Goal: Transaction & Acquisition: Purchase product/service

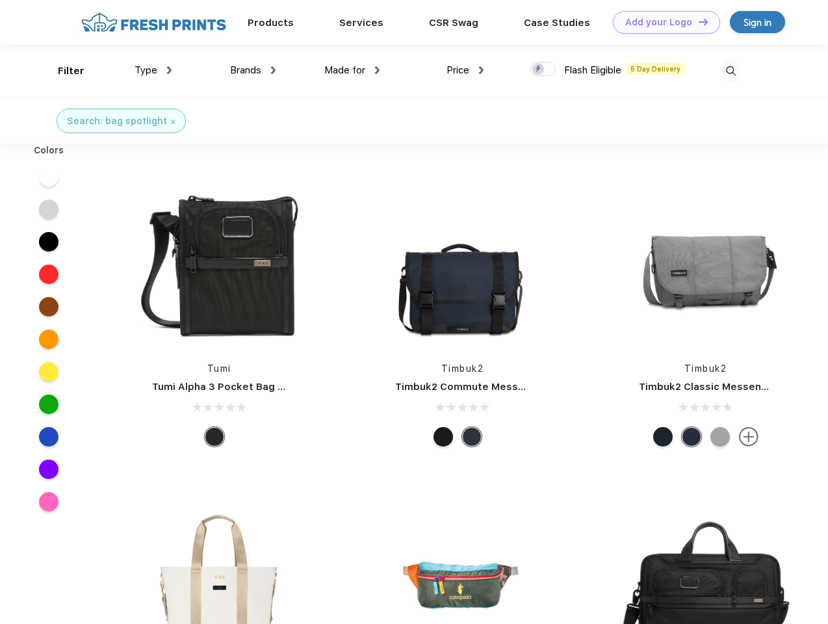
click at [662, 22] on link "Add your Logo Design Tool" at bounding box center [666, 22] width 107 height 23
click at [0, 0] on div "Design Tool" at bounding box center [0, 0] width 0 height 0
click at [698, 21] on link "Add your Logo Design Tool" at bounding box center [666, 22] width 107 height 23
click at [62, 71] on div "Filter" at bounding box center [71, 71] width 27 height 15
click at [153, 70] on span "Type" at bounding box center [146, 70] width 23 height 12
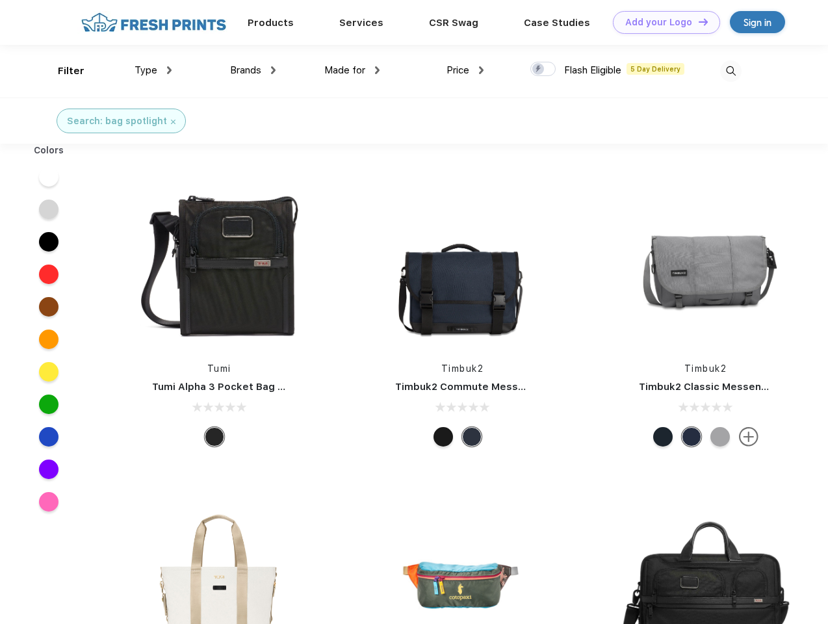
click at [253, 70] on span "Brands" at bounding box center [245, 70] width 31 height 12
click at [352, 70] on span "Made for" at bounding box center [344, 70] width 41 height 12
click at [466, 70] on span "Price" at bounding box center [458, 70] width 23 height 12
click at [544, 70] on div at bounding box center [543, 69] width 25 height 14
click at [539, 70] on input "checkbox" at bounding box center [535, 65] width 8 height 8
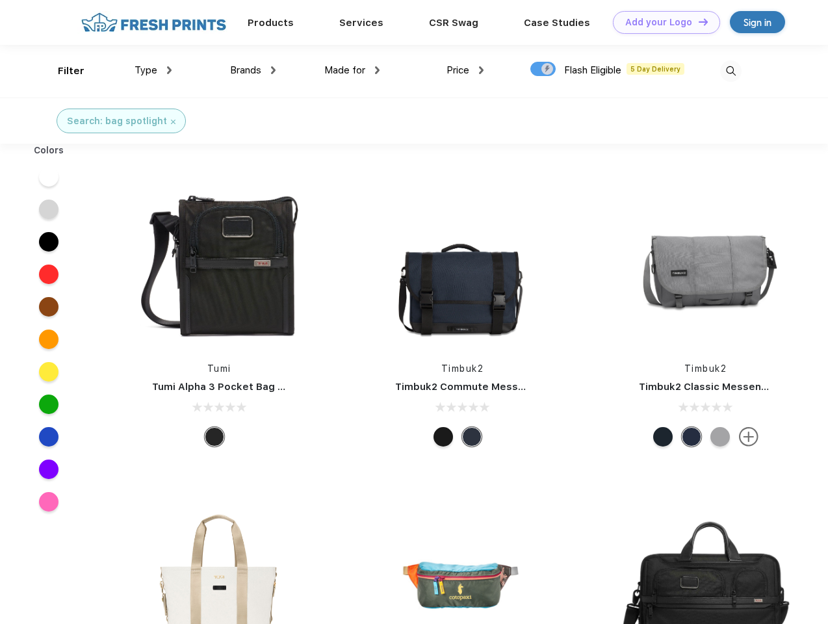
click at [731, 71] on img at bounding box center [730, 70] width 21 height 21
